Goal: Task Accomplishment & Management: Manage account settings

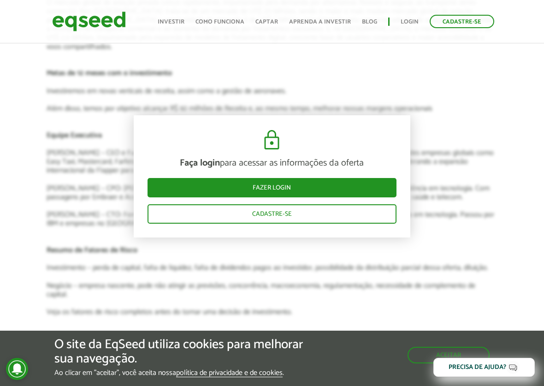
scroll to position [1291, 0]
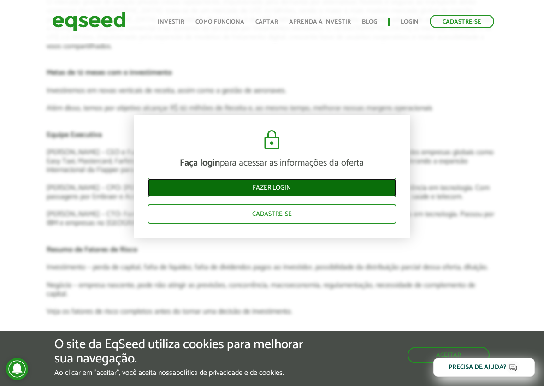
click at [288, 188] on link "Fazer login" at bounding box center [272, 187] width 249 height 19
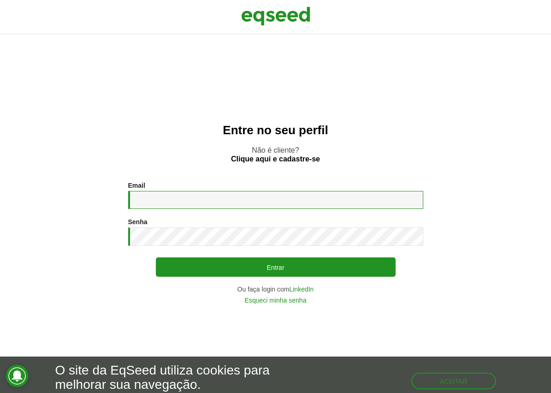
click at [210, 193] on input "Email *" at bounding box center [275, 200] width 295 height 18
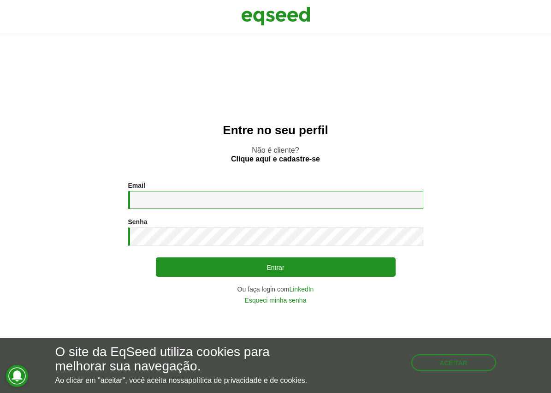
type input "**********"
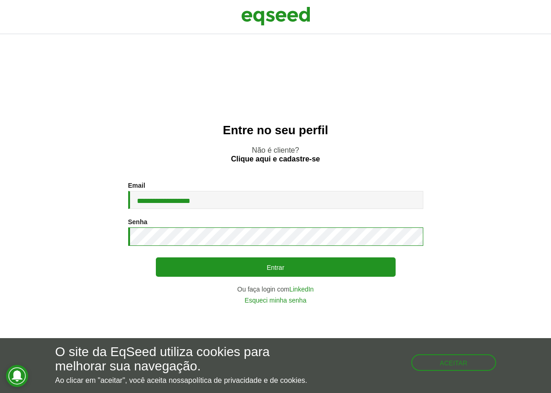
click at [156, 257] on button "Entrar" at bounding box center [276, 266] width 240 height 19
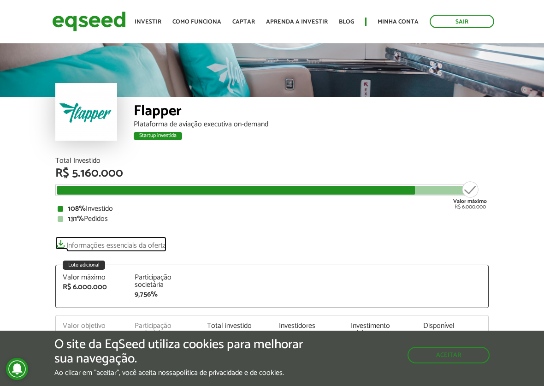
click at [89, 246] on link "Informações essenciais da oferta" at bounding box center [110, 243] width 111 height 13
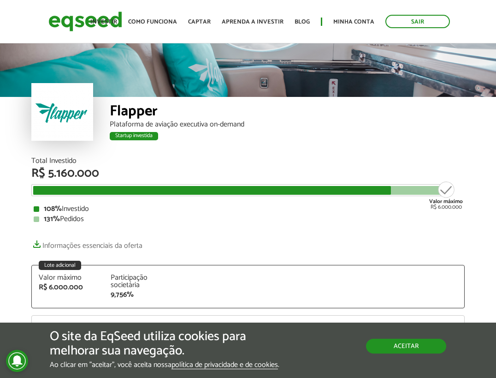
click at [402, 345] on button "Aceitar" at bounding box center [406, 345] width 80 height 15
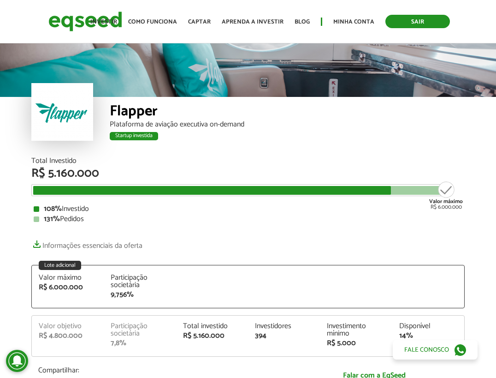
click at [407, 22] on link "Sair" at bounding box center [417, 21] width 65 height 13
